Goal: Task Accomplishment & Management: Complete application form

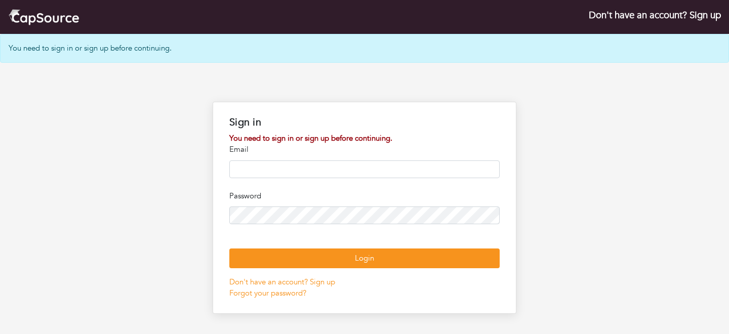
type input "**********"
click at [386, 165] on input "**********" at bounding box center [364, 169] width 270 height 18
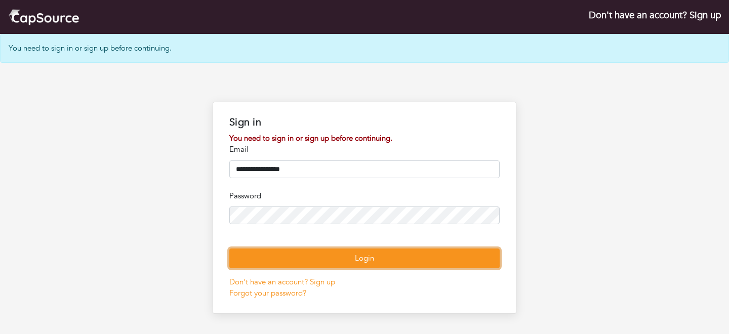
click at [453, 268] on button "Login" at bounding box center [364, 259] width 270 height 20
click at [393, 268] on button "Login" at bounding box center [364, 259] width 270 height 20
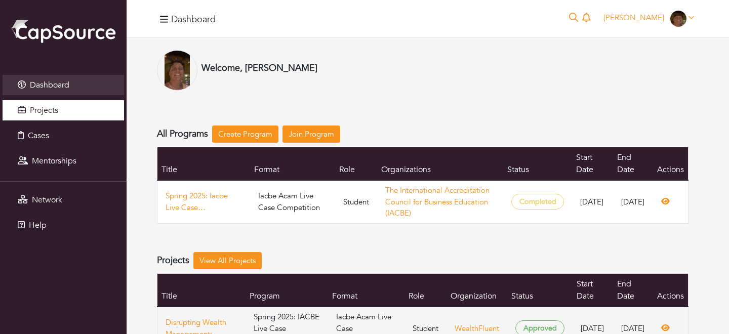
click at [52, 109] on span "Projects" at bounding box center [44, 110] width 28 height 11
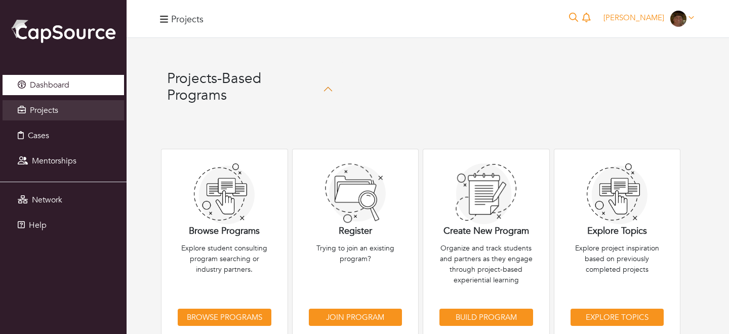
click at [53, 86] on span "Dashboard" at bounding box center [49, 84] width 39 height 11
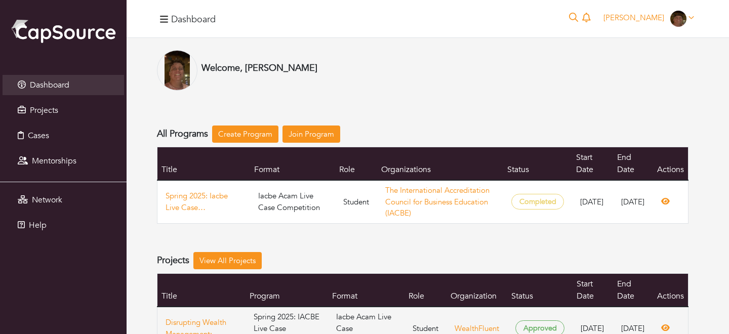
click at [405, 54] on div "Welcome, Ryan Cleary" at bounding box center [423, 70] width 532 height 41
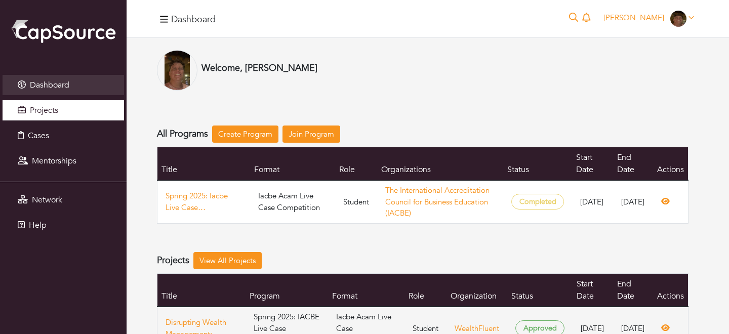
click at [66, 112] on link "Projects" at bounding box center [64, 110] width 122 height 20
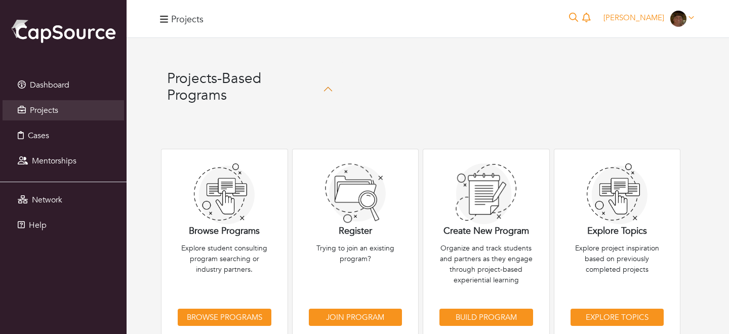
click at [169, 20] on button "button" at bounding box center [164, 19] width 14 height 16
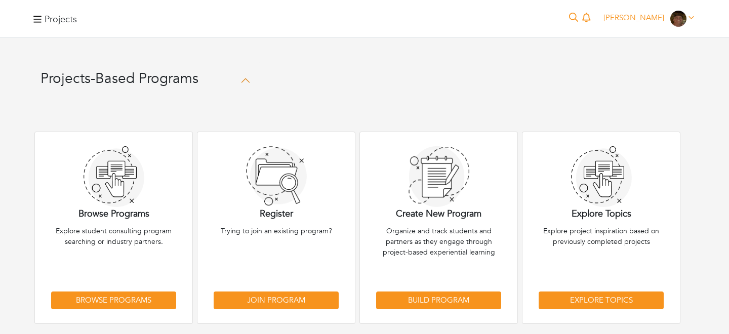
click at [35, 19] on icon "button" at bounding box center [37, 19] width 8 height 7
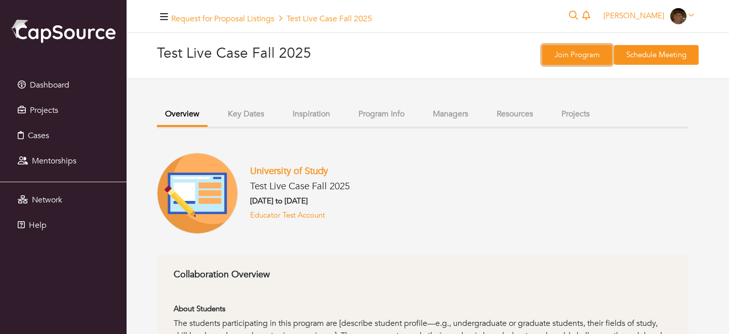
click at [553, 59] on link "Join Program" at bounding box center [577, 55] width 70 height 20
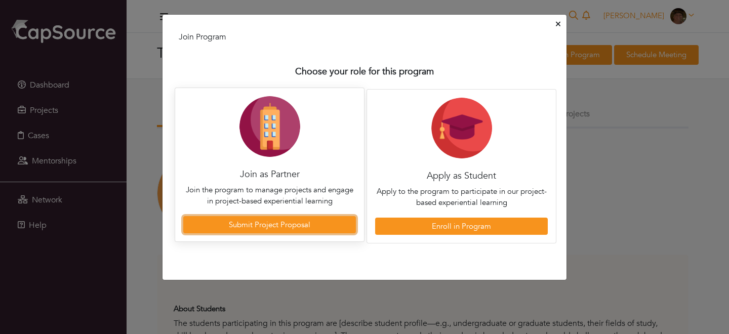
click at [321, 221] on link "Submit Project Proposal" at bounding box center [269, 225] width 173 height 18
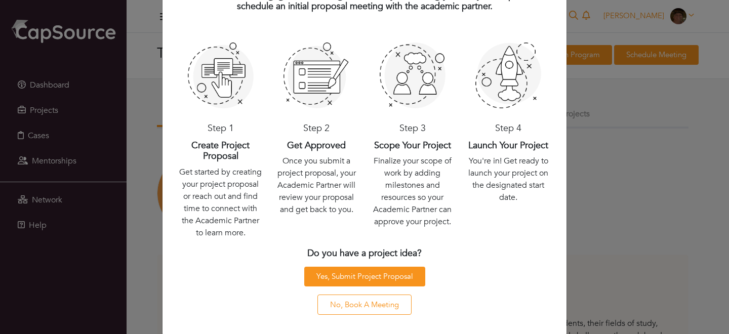
scroll to position [59, 0]
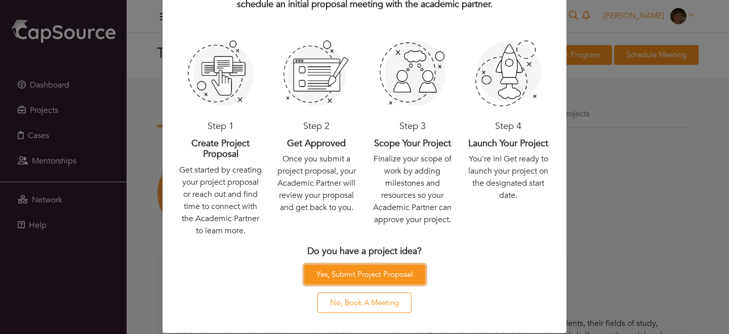
click at [353, 277] on link "Yes, Submit Project Proposal" at bounding box center [364, 275] width 121 height 20
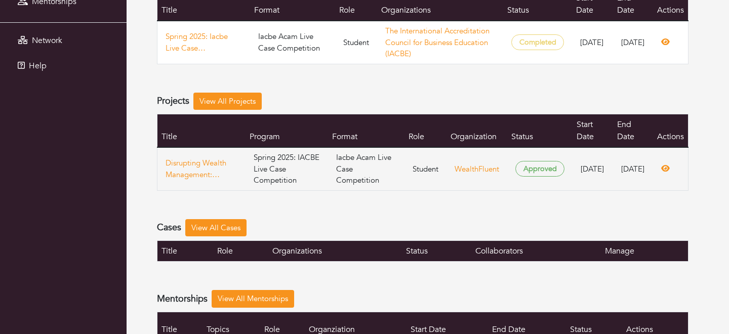
scroll to position [159, 0]
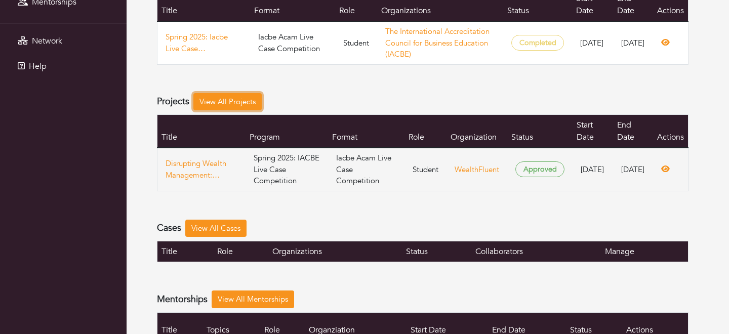
click at [254, 96] on link "View All Projects" at bounding box center [227, 102] width 68 height 18
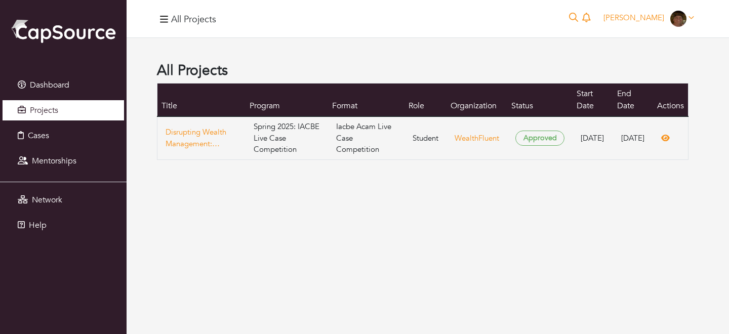
click at [63, 107] on link "Projects" at bounding box center [64, 110] width 122 height 20
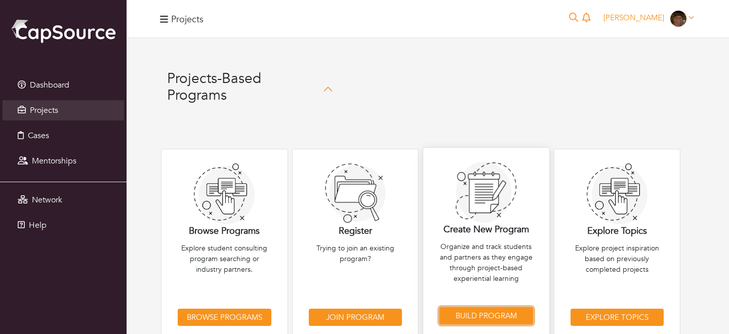
click at [514, 315] on link "Build Program" at bounding box center [486, 316] width 94 height 18
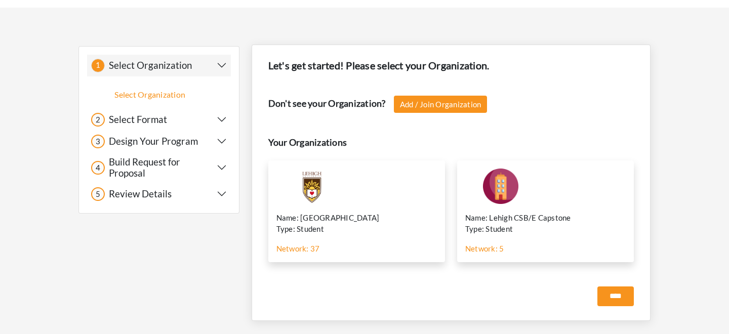
scroll to position [64, 0]
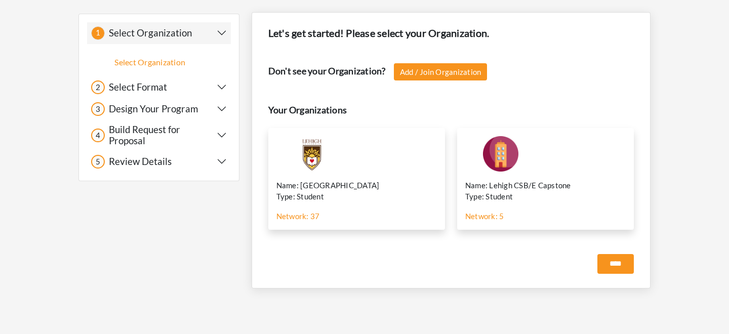
click at [502, 168] on img at bounding box center [500, 153] width 71 height 35
click at [602, 260] on input "****" at bounding box center [615, 264] width 36 height 20
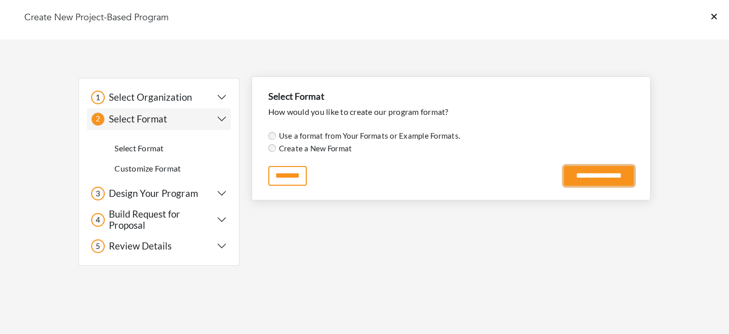
click at [564, 171] on input "**********" at bounding box center [599, 176] width 70 height 20
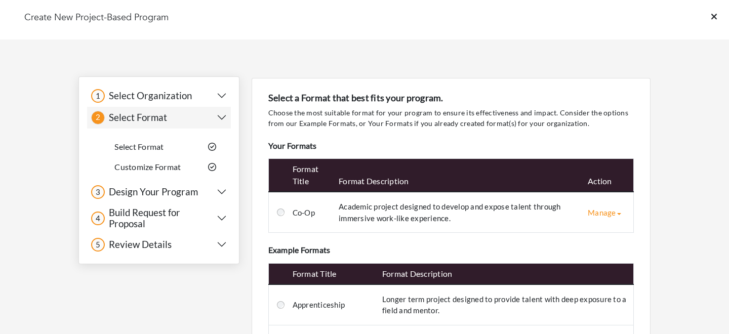
click at [157, 219] on h5 "Build Request for Proposal" at bounding box center [161, 218] width 112 height 23
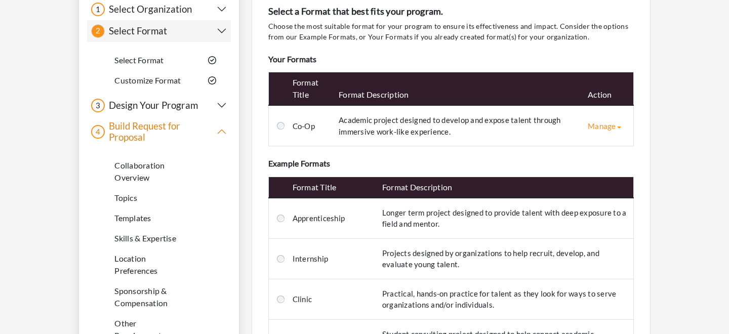
scroll to position [62, 0]
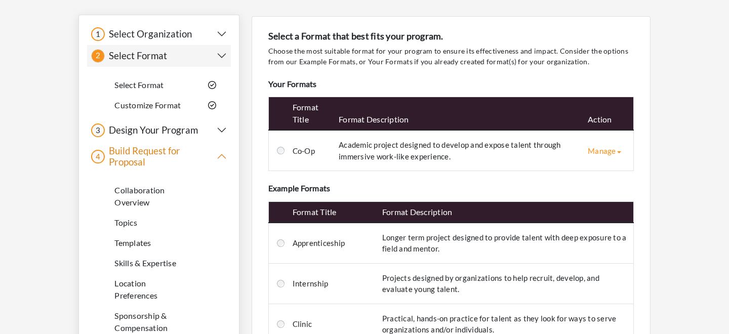
click at [171, 122] on div "3 3 Design Your Program" at bounding box center [159, 130] width 144 height 22
click at [167, 132] on h5 "Design Your Program" at bounding box center [151, 131] width 93 height 12
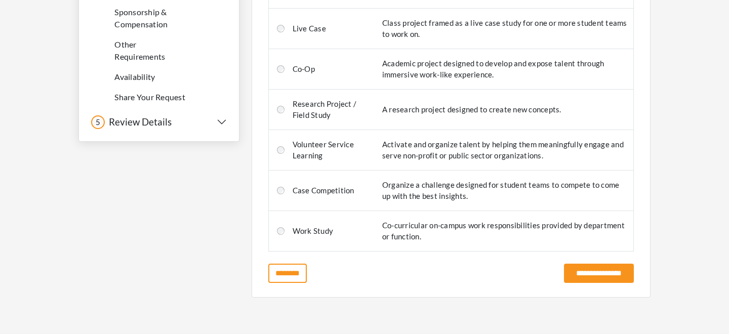
scroll to position [487, 0]
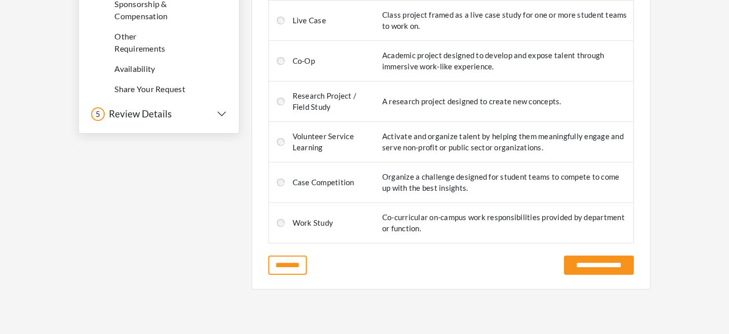
click at [155, 116] on h5 "Review Details" at bounding box center [138, 114] width 67 height 12
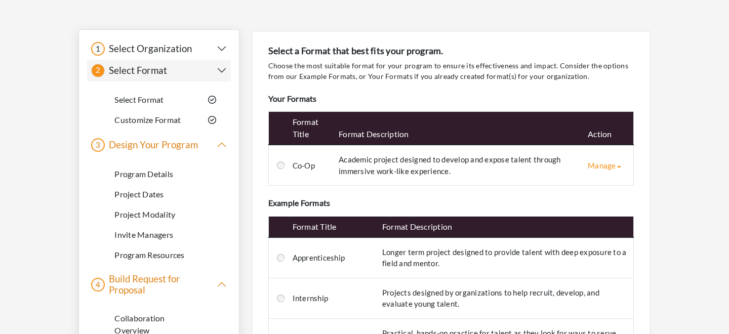
scroll to position [0, 0]
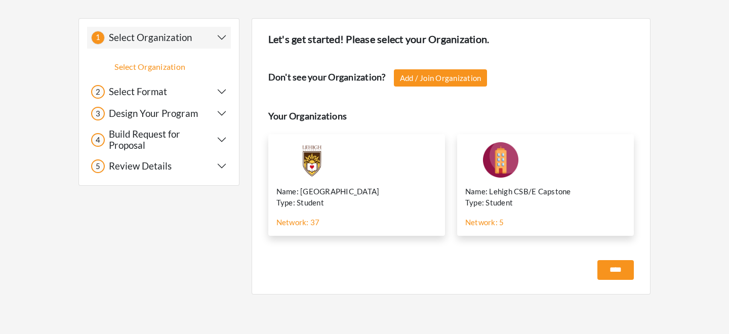
scroll to position [64, 0]
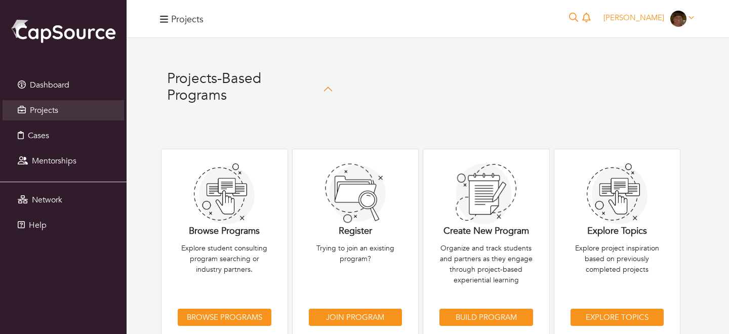
scroll to position [25, 0]
